Goal: Task Accomplishment & Management: Manage account settings

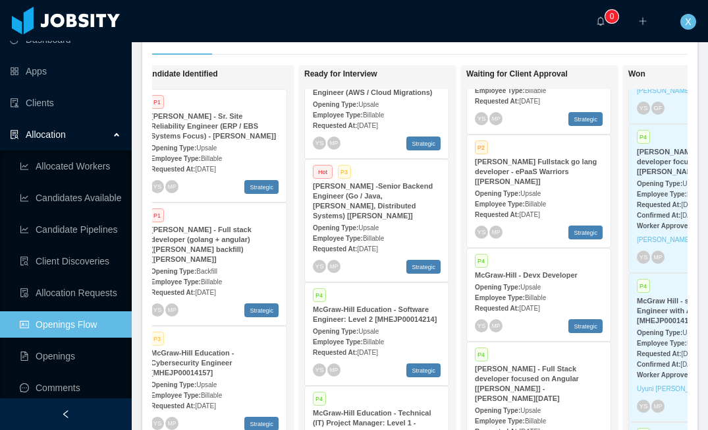
scroll to position [42, 0]
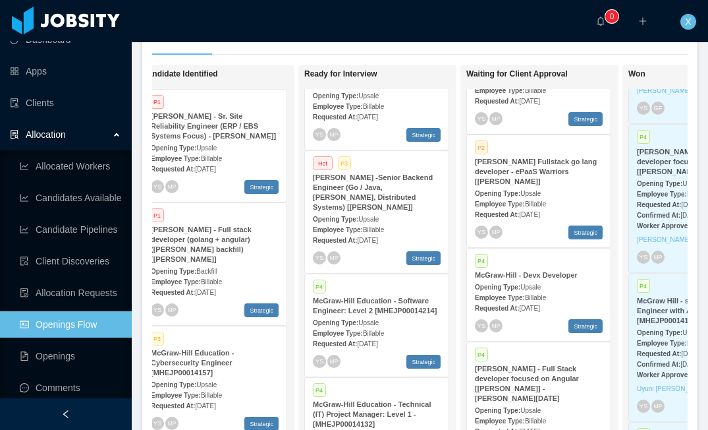
click at [405, 204] on strong "[PERSON_NAME] -Senior Backend Engineer (Go / Java, [PERSON_NAME], Distributed S…" at bounding box center [373, 192] width 120 height 38
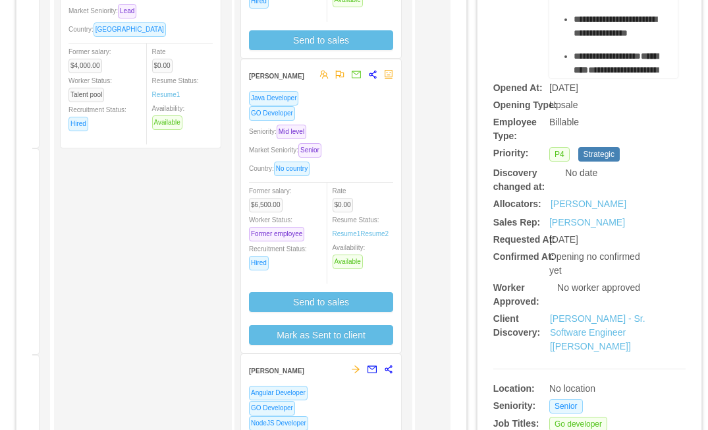
scroll to position [151, 0]
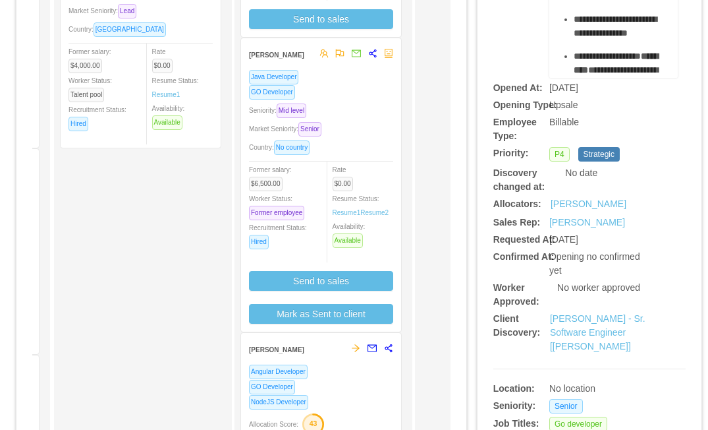
click at [352, 114] on div "Java Developer GO Developer Seniority: Mid level Market Seniority: Senior Count…" at bounding box center [321, 196] width 144 height 254
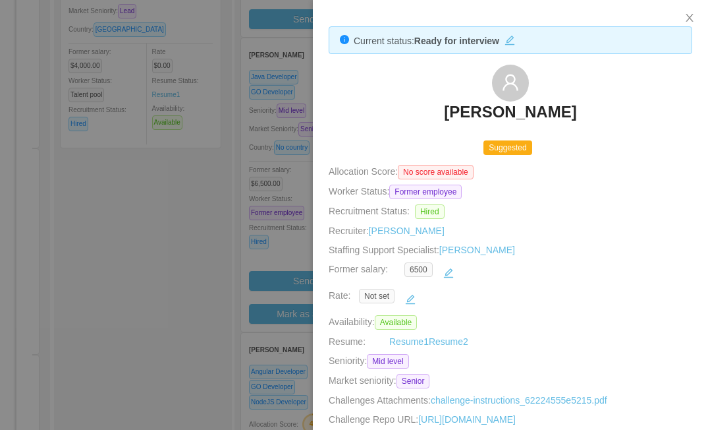
click at [307, 97] on div at bounding box center [354, 215] width 708 height 430
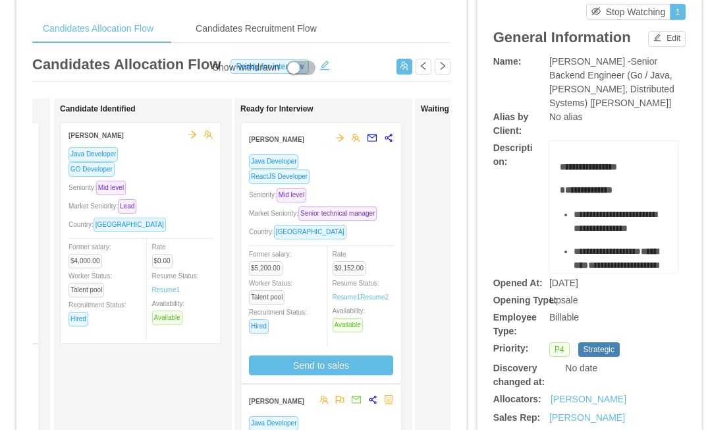
scroll to position [32, 0]
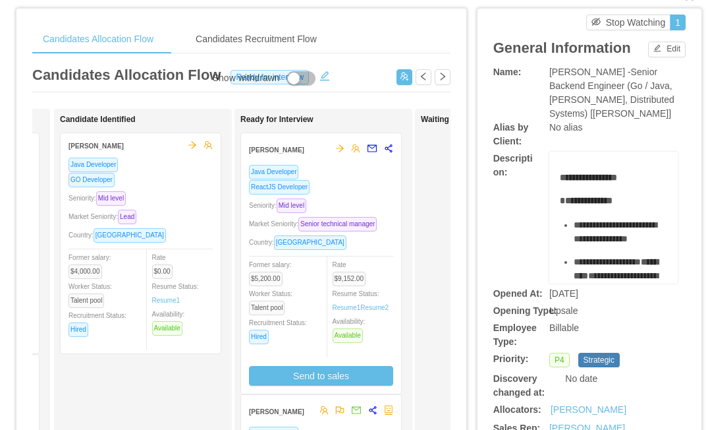
click at [357, 200] on div "Seniority: Mid level" at bounding box center [321, 205] width 144 height 15
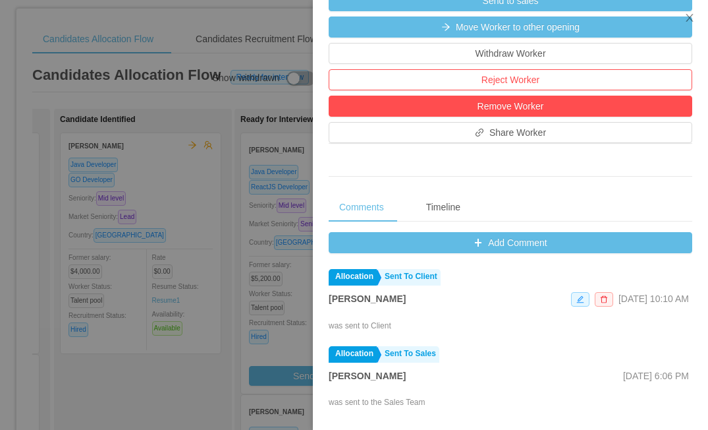
scroll to position [429, 0]
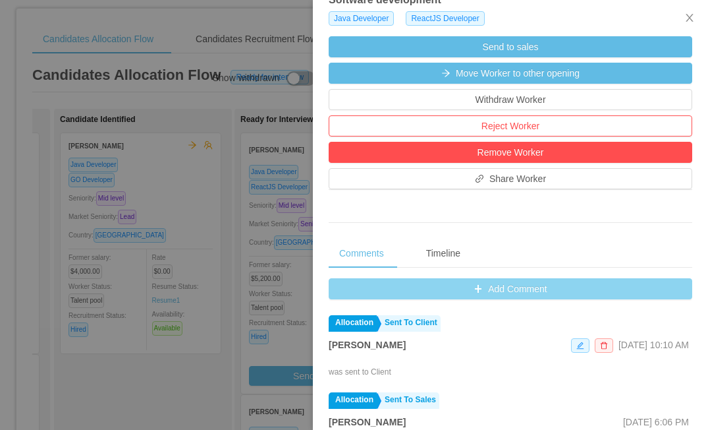
click at [474, 299] on button "Add Comment" at bounding box center [511, 288] width 364 height 21
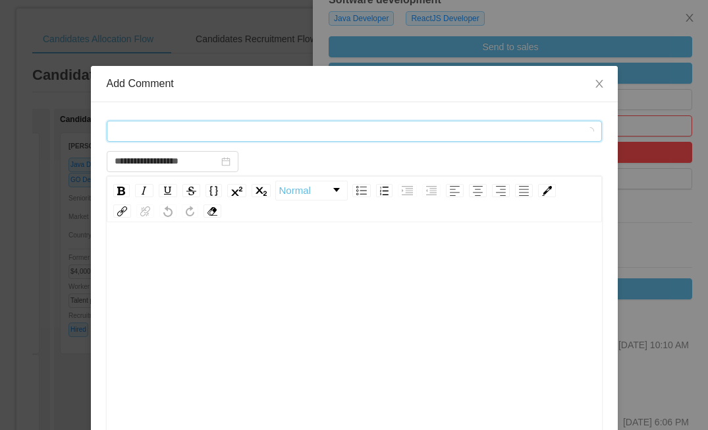
click at [224, 128] on div "Comment types" at bounding box center [350, 131] width 471 height 20
click at [161, 121] on span "Comment types" at bounding box center [355, 131] width 496 height 21
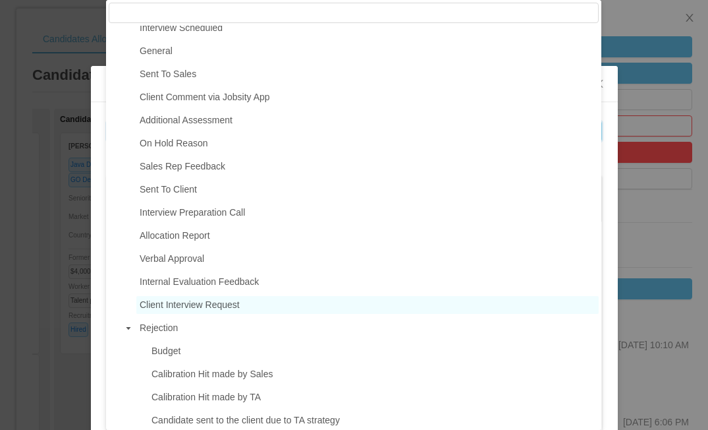
scroll to position [124, 0]
click at [191, 308] on span "Client Interview Request" at bounding box center [190, 305] width 100 height 11
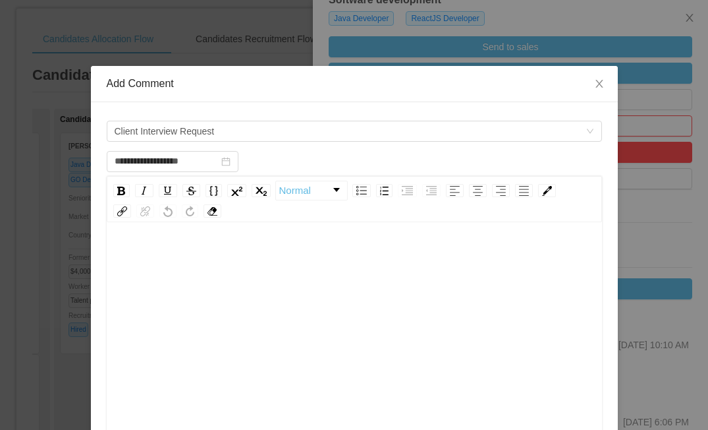
scroll to position [1, 0]
click at [282, 238] on div "rdw-wrapper" at bounding box center [355, 340] width 496 height 231
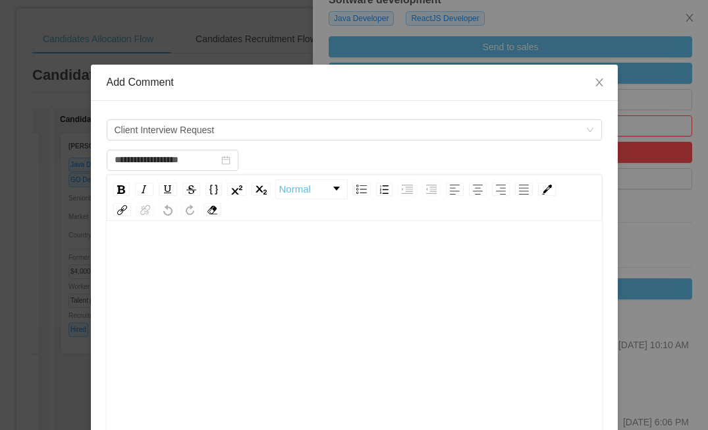
scroll to position [0, 0]
click at [150, 245] on div "rdw-editor" at bounding box center [354, 256] width 475 height 26
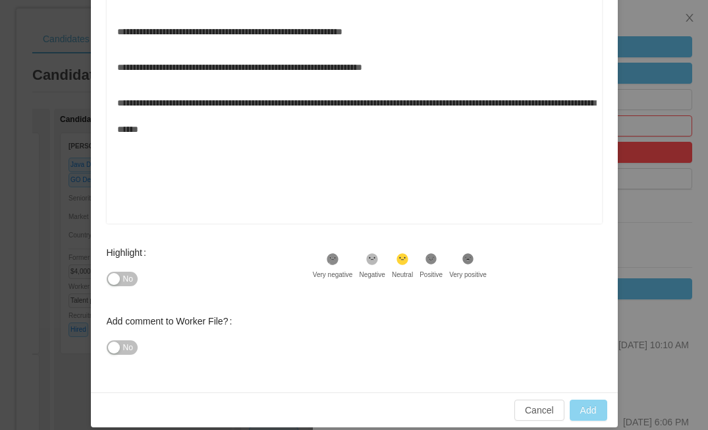
scroll to position [237, 0]
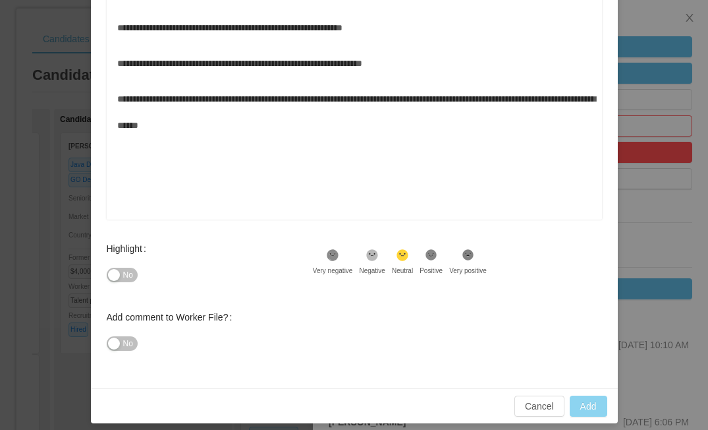
click at [595, 407] on button "Add" at bounding box center [589, 405] width 38 height 21
type input "**********"
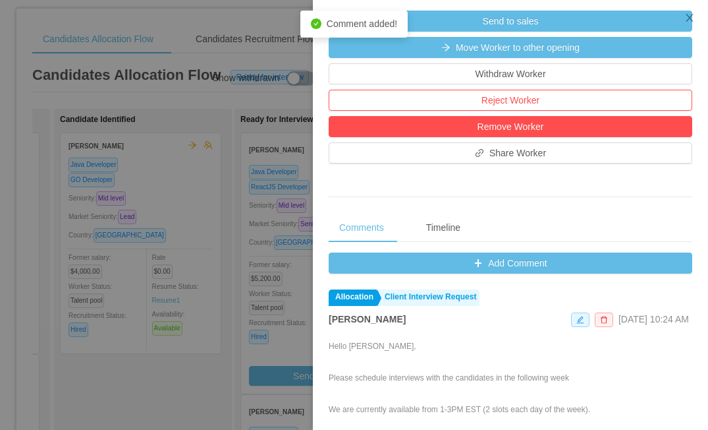
scroll to position [337, 0]
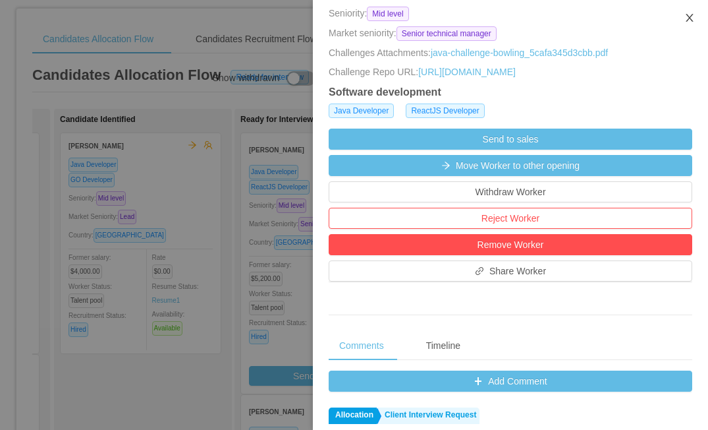
click at [693, 19] on icon "icon: close" at bounding box center [690, 18] width 11 height 11
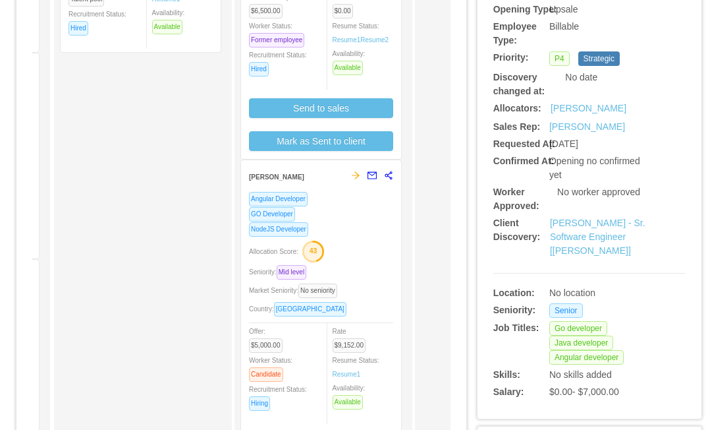
scroll to position [343, 0]
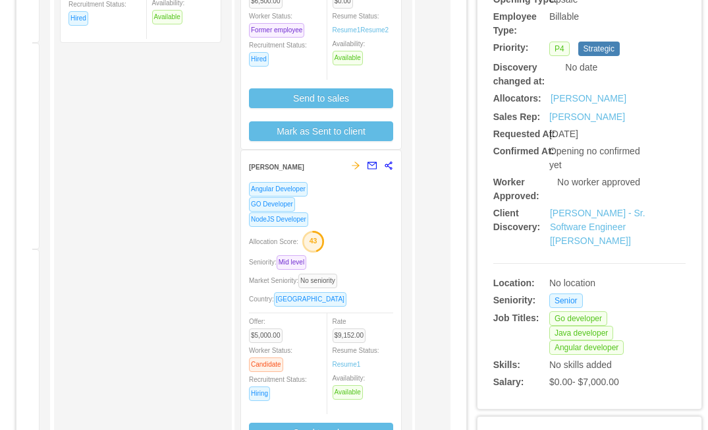
click at [373, 216] on div "NodeJS Developer" at bounding box center [321, 219] width 144 height 15
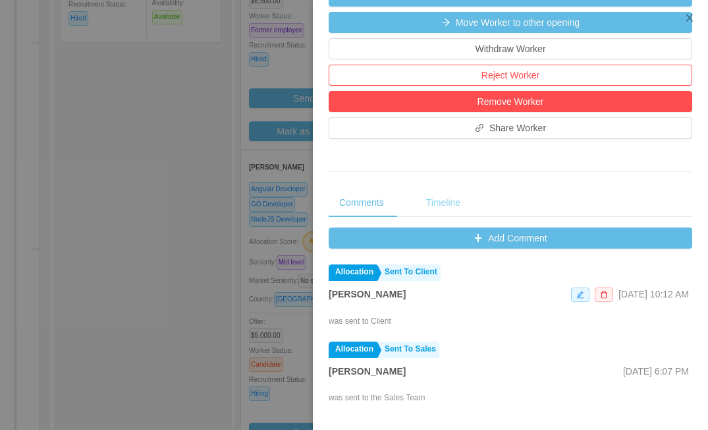
scroll to position [428, 0]
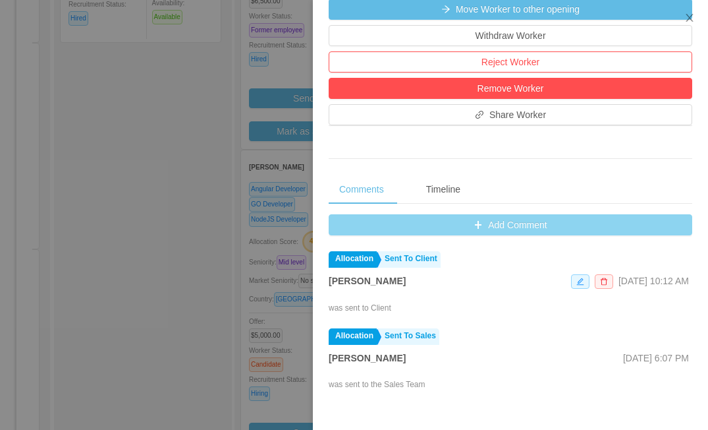
click at [499, 220] on button "Add Comment" at bounding box center [511, 224] width 364 height 21
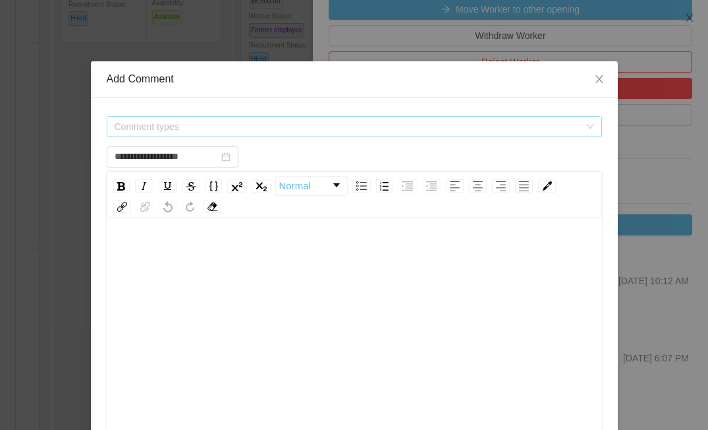
click at [224, 130] on span "Comment types" at bounding box center [347, 126] width 465 height 13
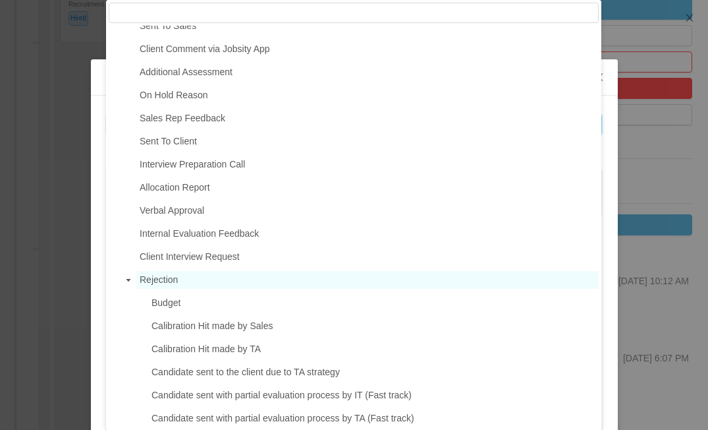
scroll to position [175, 0]
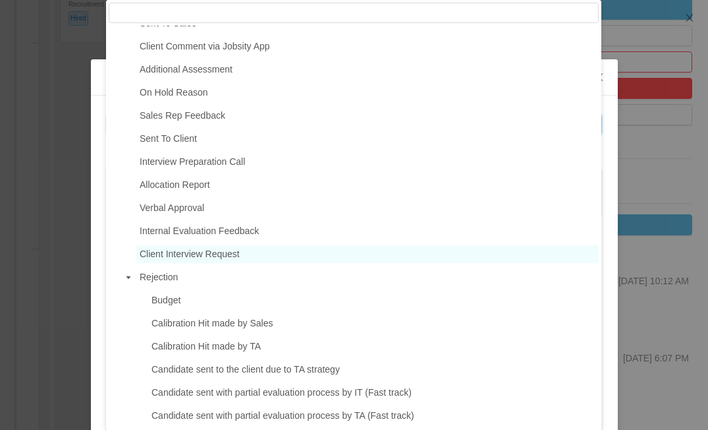
click at [194, 256] on span "Client Interview Request" at bounding box center [190, 253] width 100 height 11
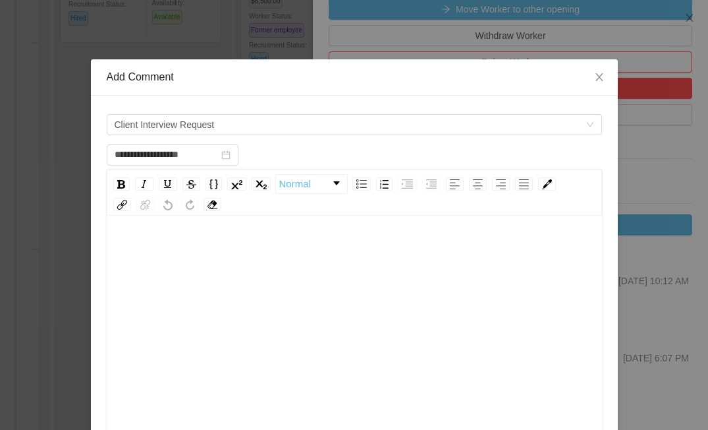
click at [210, 248] on div "rdw-editor" at bounding box center [354, 244] width 475 height 26
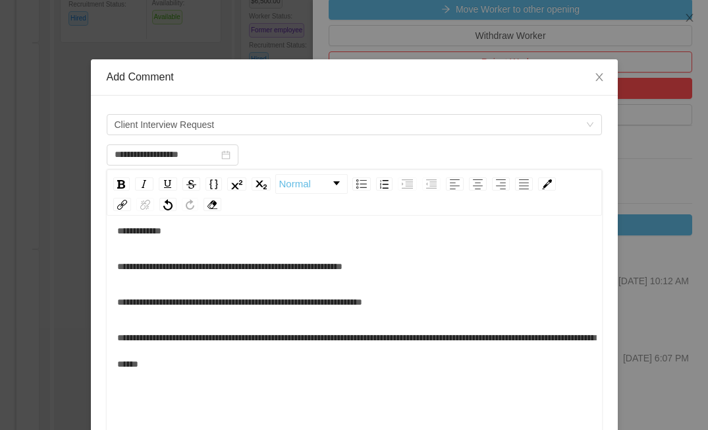
scroll to position [29, 0]
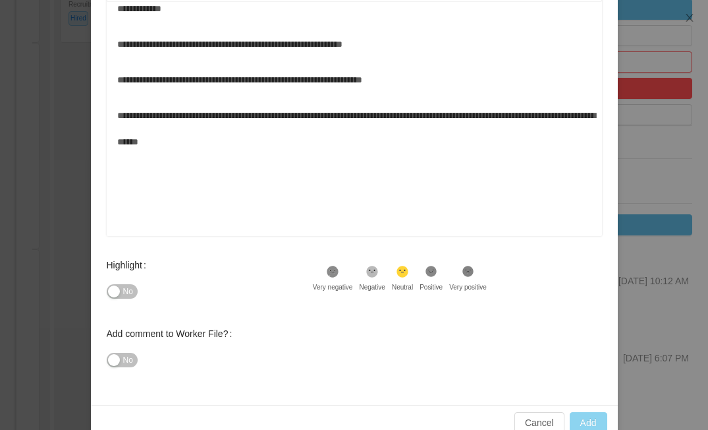
type input "**********"
click at [590, 420] on button "Add" at bounding box center [589, 422] width 38 height 21
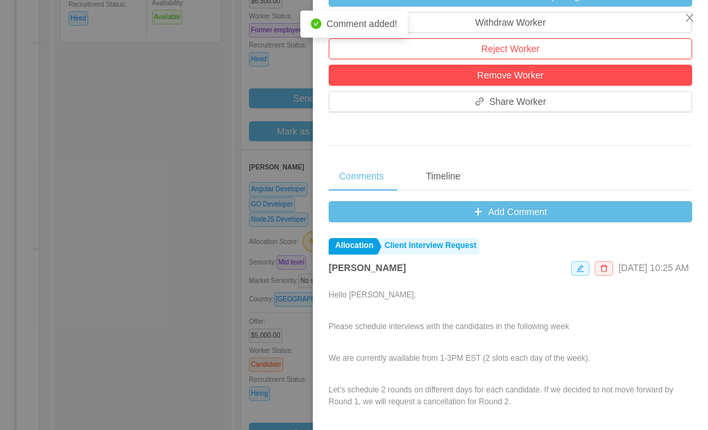
scroll to position [453, 0]
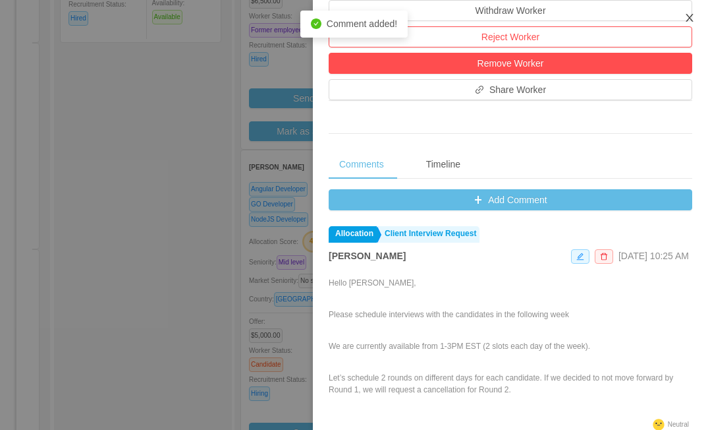
click at [687, 20] on icon "icon: close" at bounding box center [690, 18] width 11 height 11
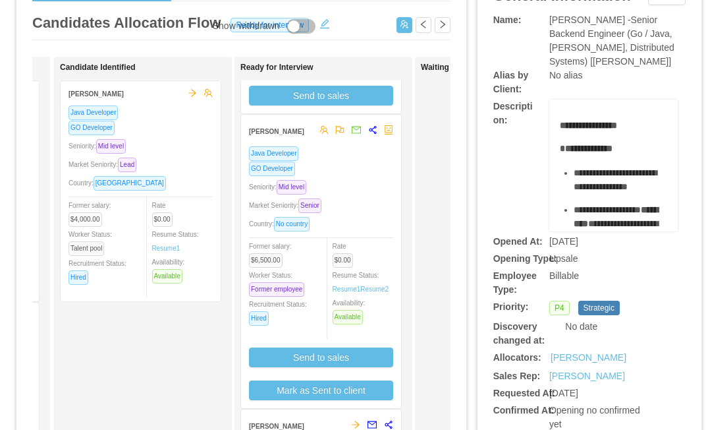
scroll to position [0, 0]
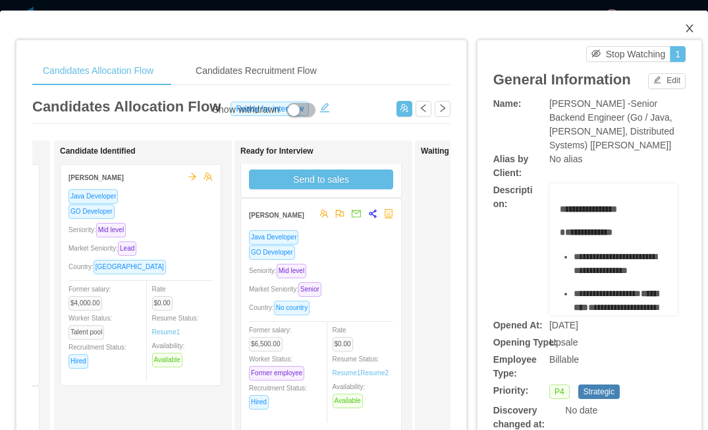
click at [685, 29] on icon "icon: close" at bounding box center [690, 28] width 11 height 11
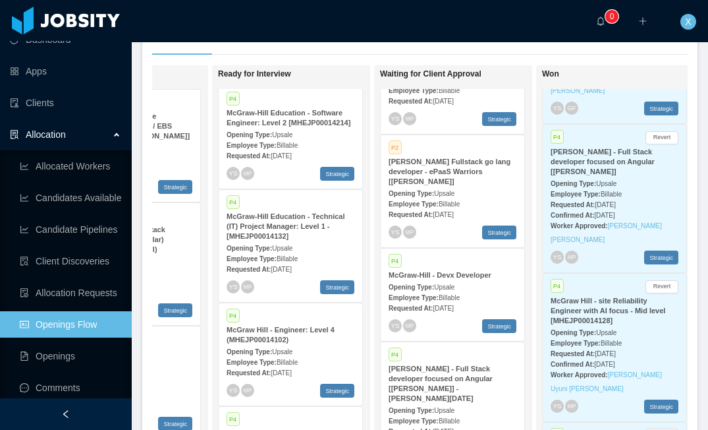
scroll to position [84, 0]
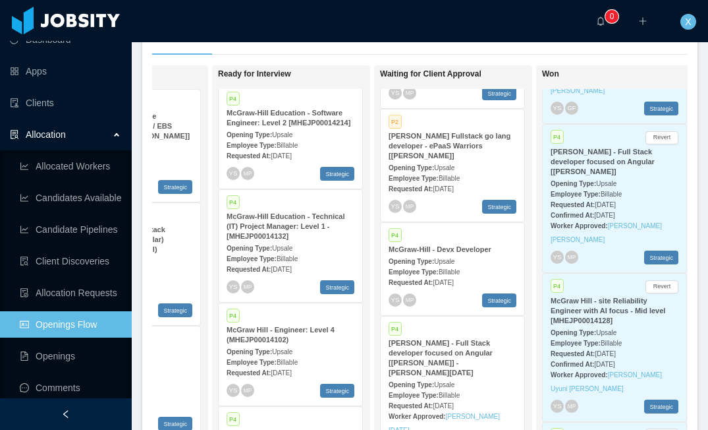
click at [443, 171] on span "Upsale" at bounding box center [444, 167] width 20 height 7
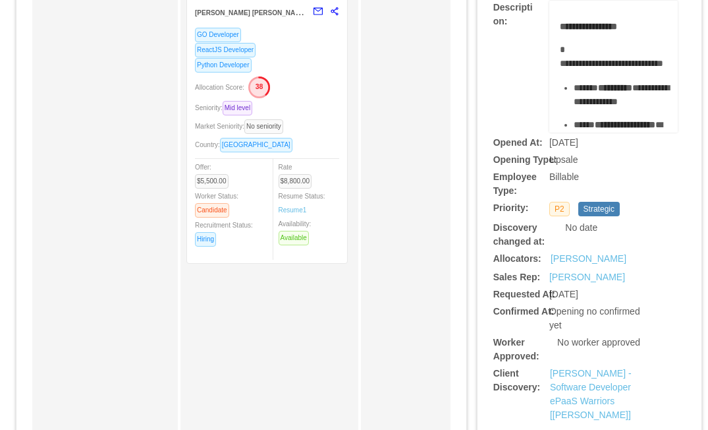
scroll to position [170, 0]
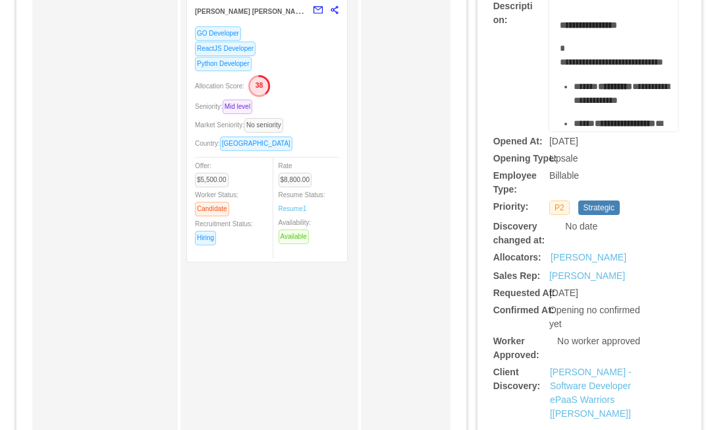
click at [331, 93] on div "Allocation Score: 38" at bounding box center [267, 84] width 144 height 21
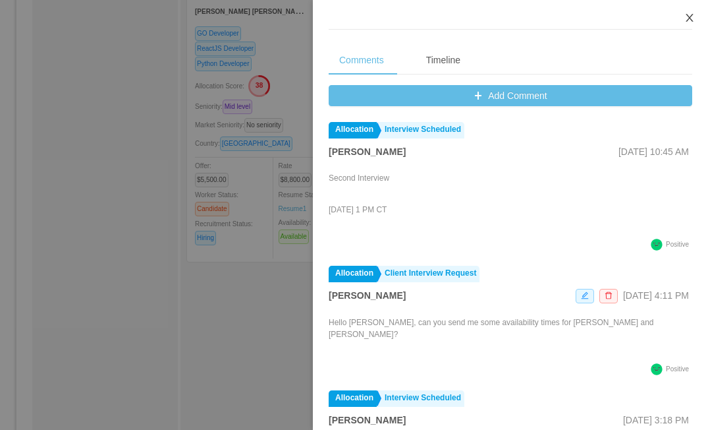
scroll to position [532, 0]
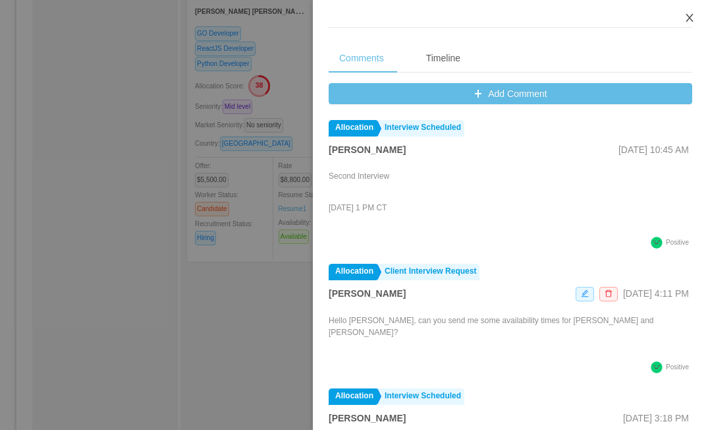
click at [691, 16] on icon "icon: close" at bounding box center [690, 18] width 11 height 11
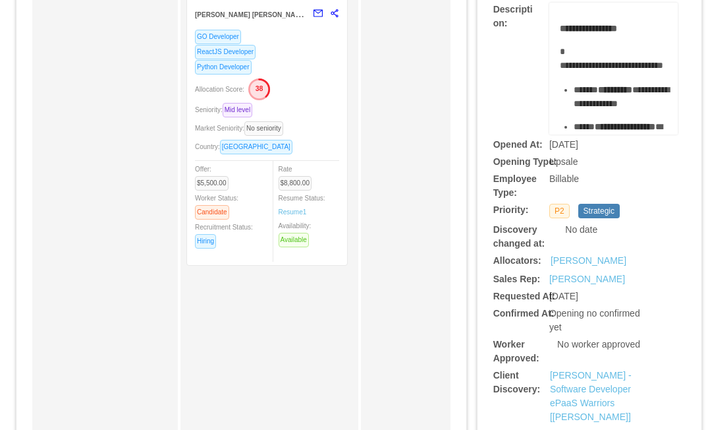
scroll to position [0, 0]
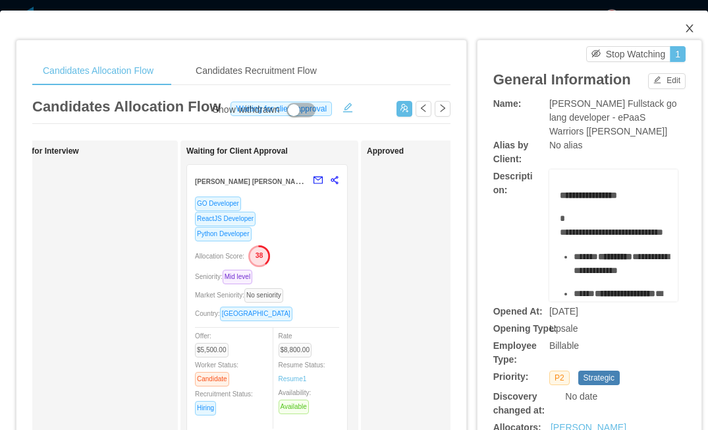
click at [691, 30] on icon "icon: close" at bounding box center [689, 28] width 7 height 8
